Goal: Navigation & Orientation: Find specific page/section

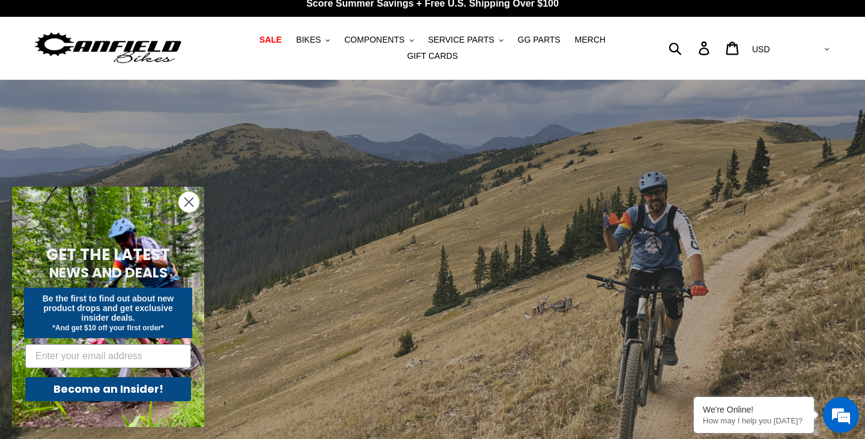
scroll to position [11, 0]
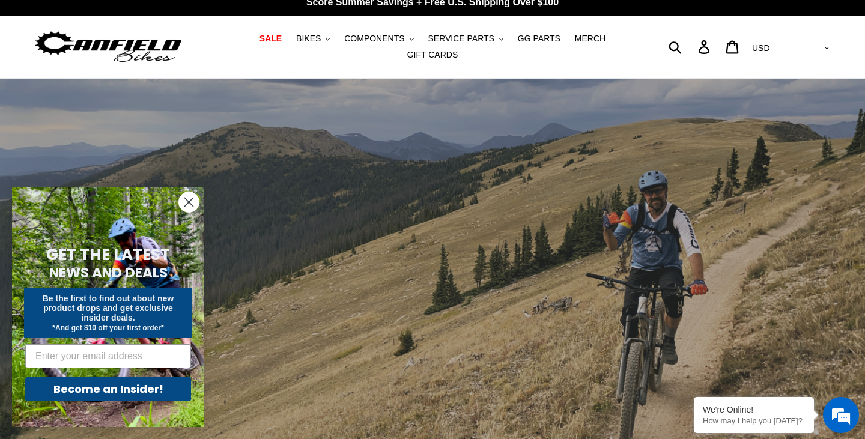
click at [187, 199] on icon "Close dialog" at bounding box center [189, 202] width 8 height 8
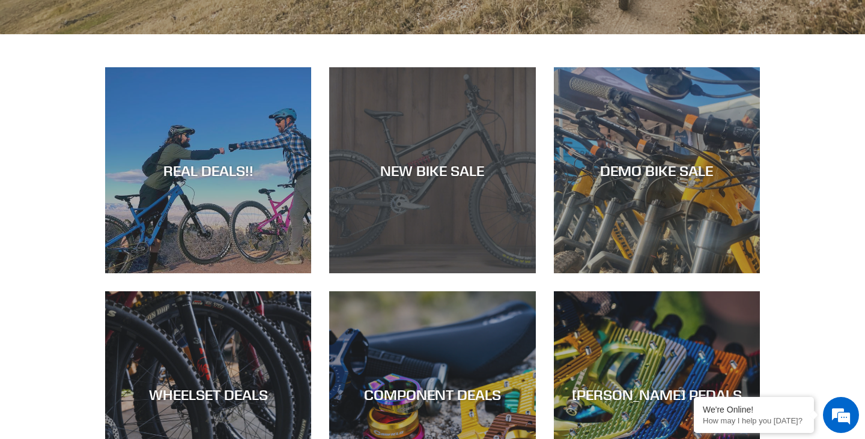
scroll to position [461, 0]
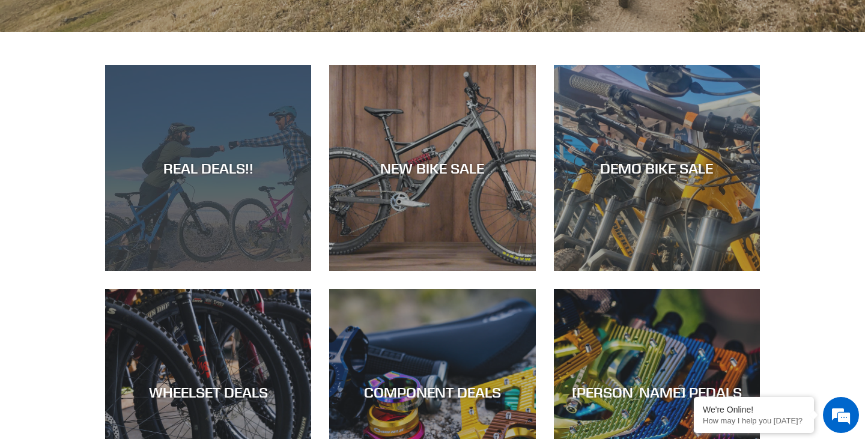
click at [270, 174] on div "REAL DEALS!!" at bounding box center [208, 167] width 206 height 17
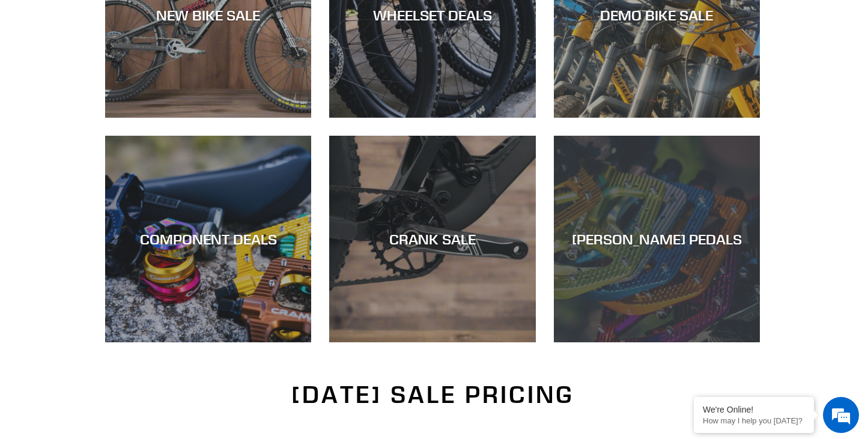
scroll to position [342, 0]
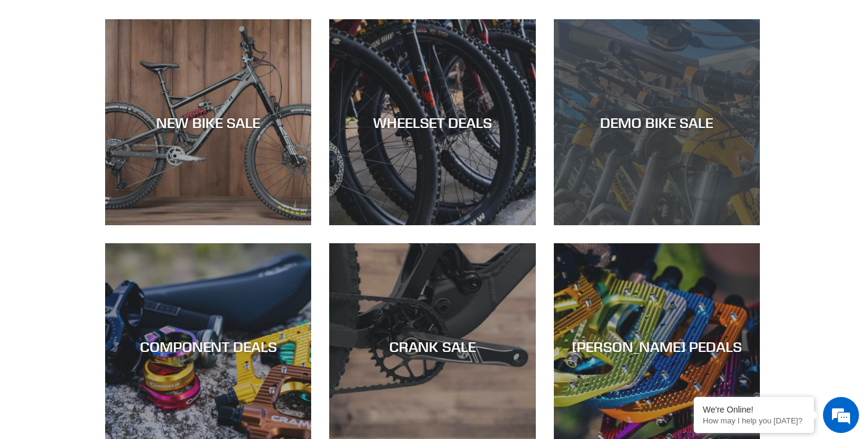
click at [643, 225] on div "DEMO BIKE SALE" at bounding box center [657, 225] width 206 height 0
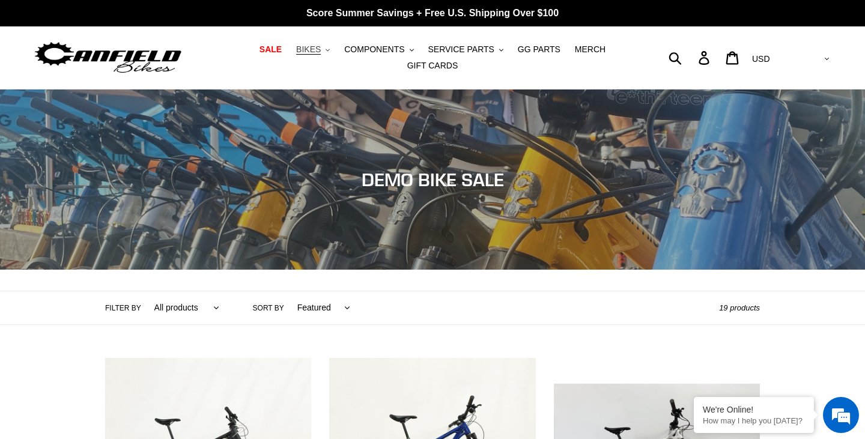
click at [330, 50] on icon ".cls-1{fill:#231f20}" at bounding box center [328, 50] width 4 height 4
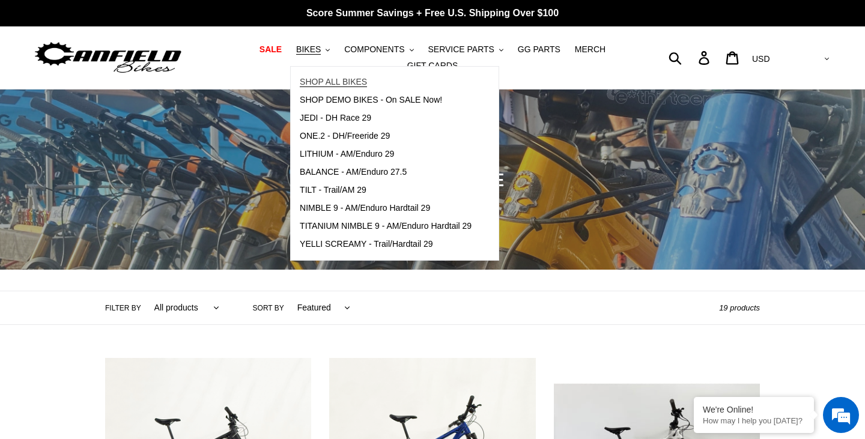
click at [330, 84] on span "SHOP ALL BIKES" at bounding box center [333, 82] width 67 height 10
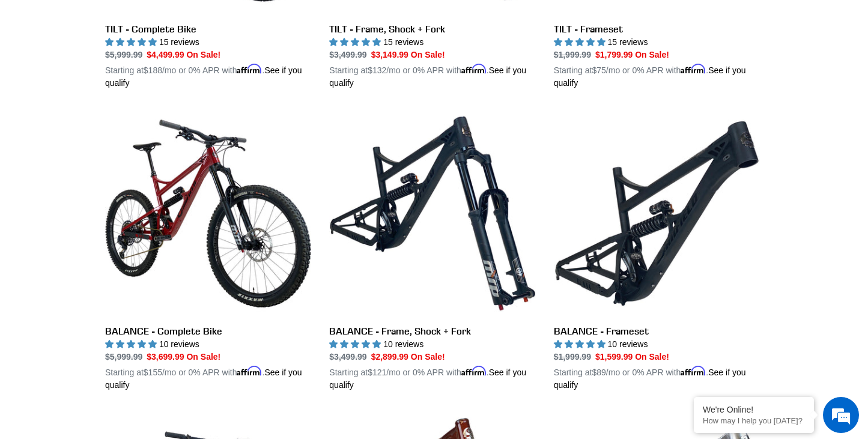
scroll to position [551, 0]
